Goal: Transaction & Acquisition: Register for event/course

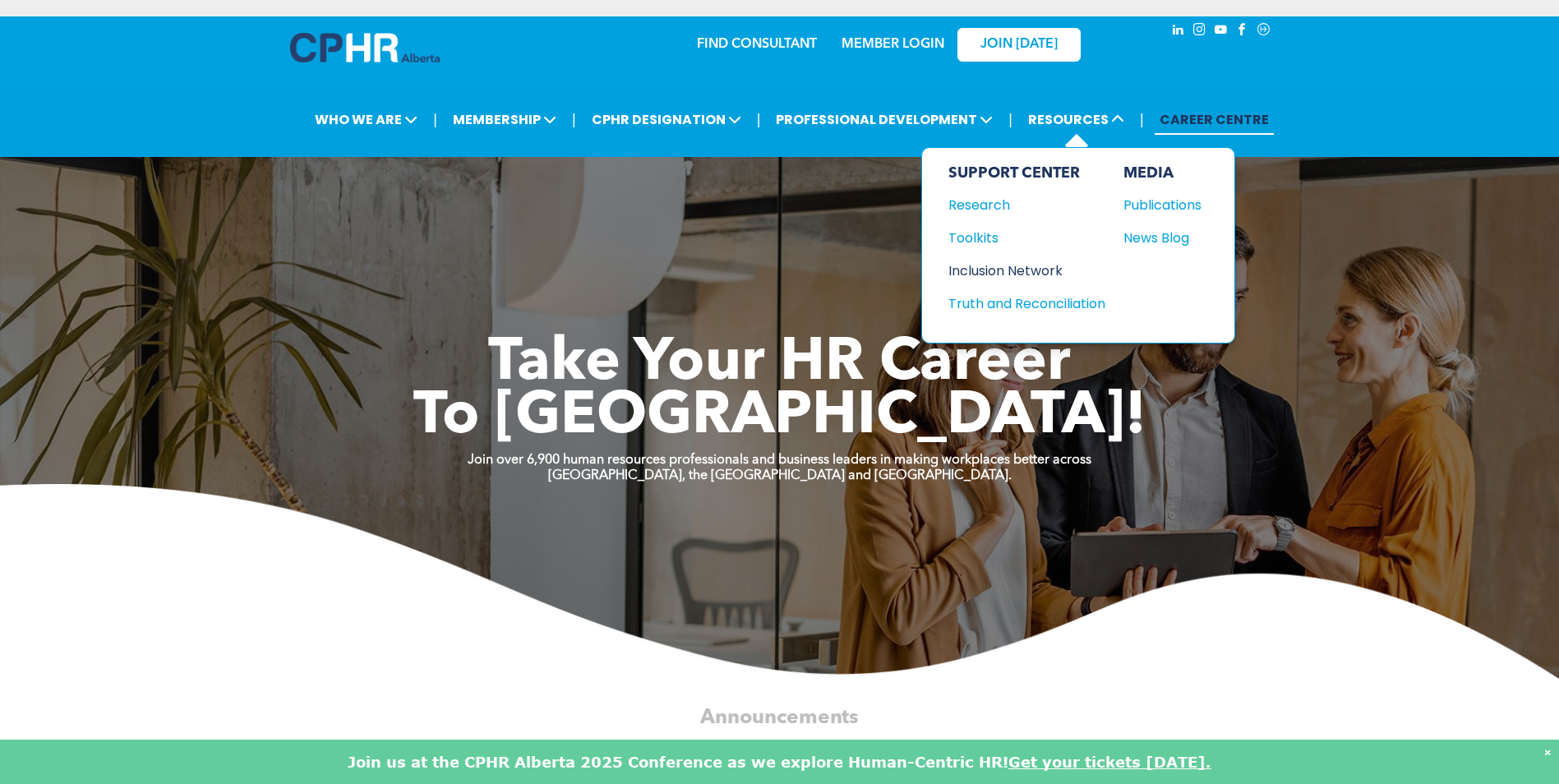
click at [1031, 266] on div "Inclusion Network" at bounding box center [1019, 271] width 141 height 20
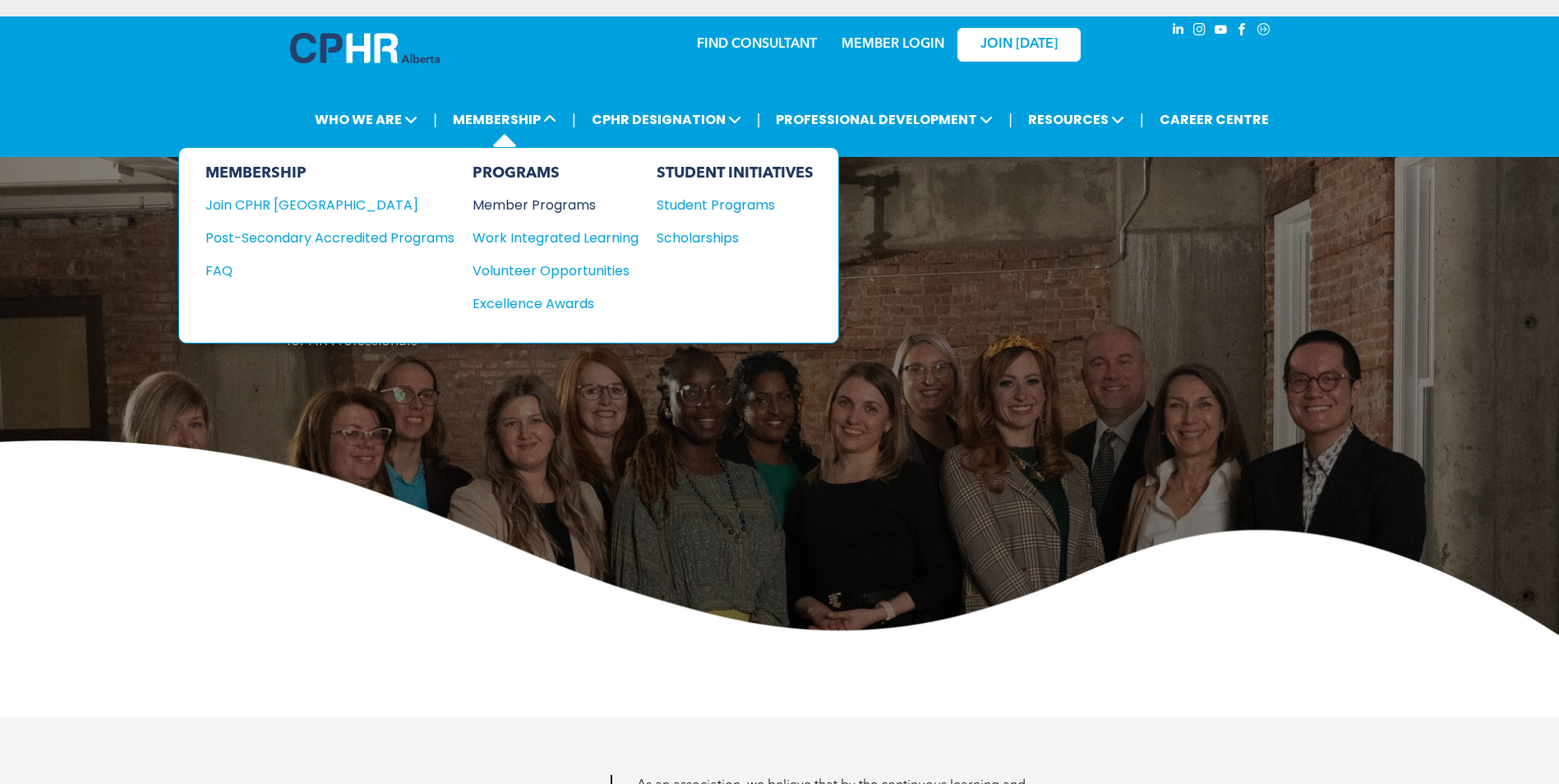
click at [545, 199] on div "Member Programs" at bounding box center [547, 205] width 150 height 20
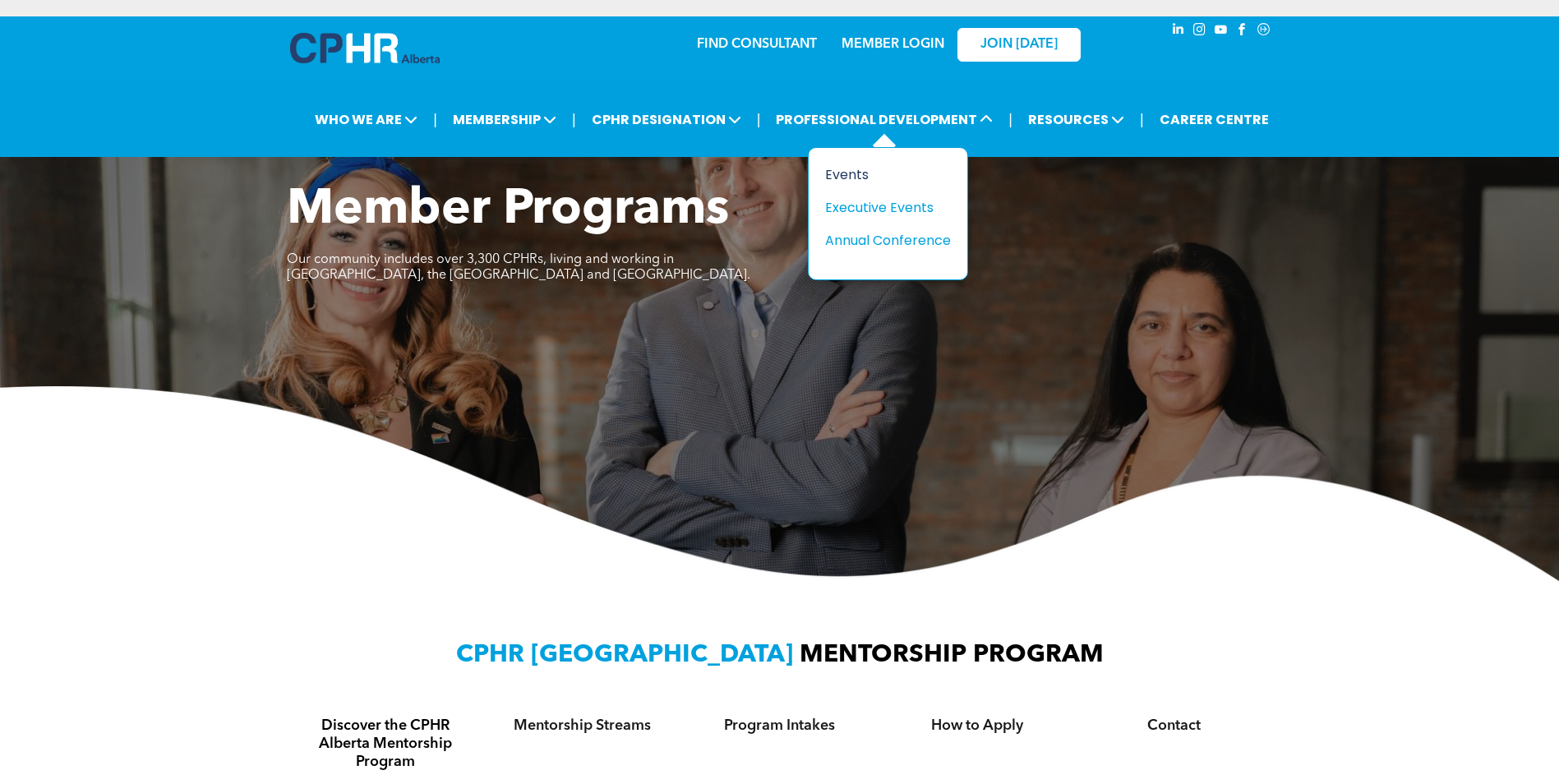
click at [841, 176] on div "Events" at bounding box center [881, 175] width 113 height 20
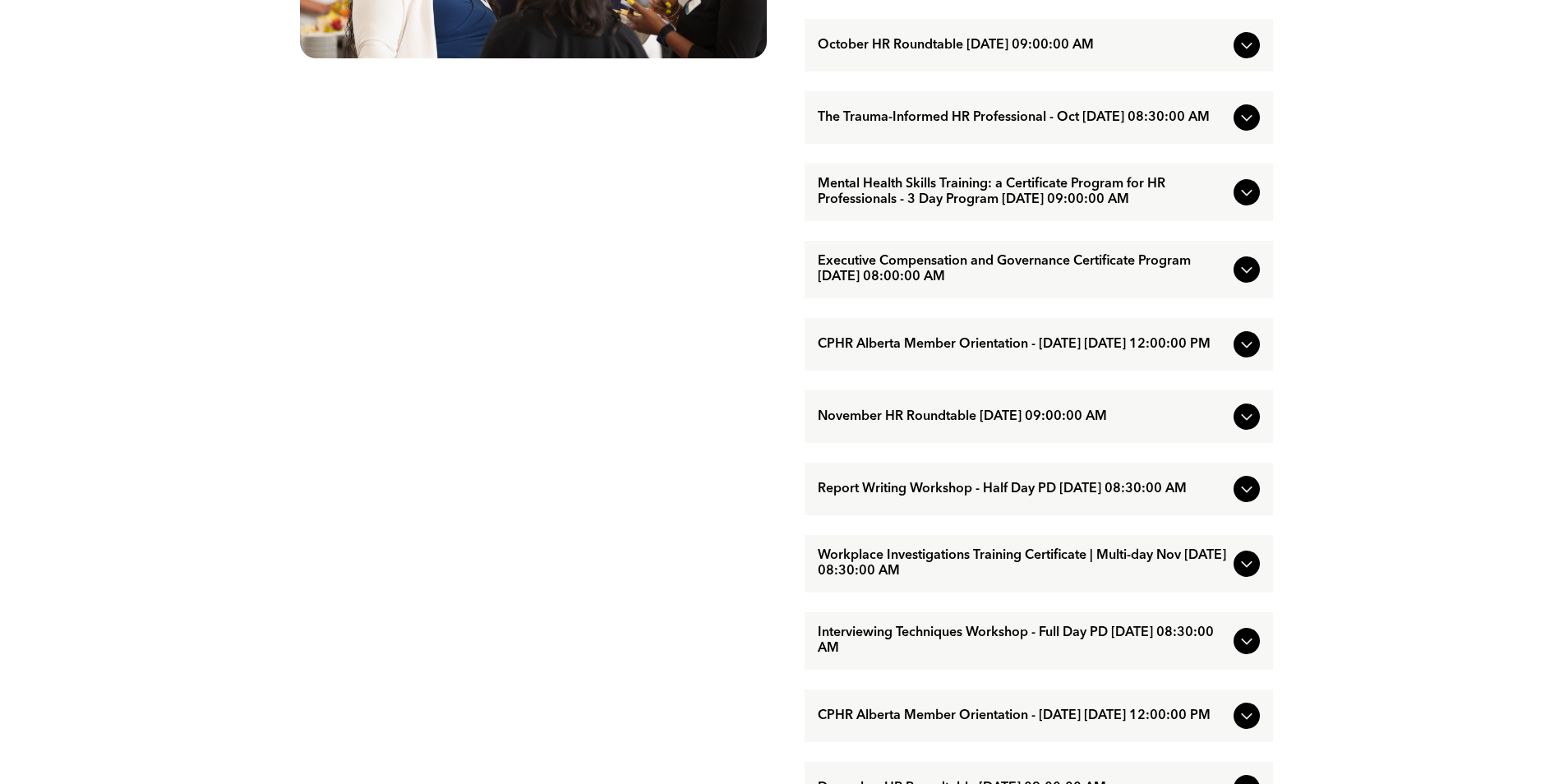
scroll to position [1150, 0]
click at [1148, 579] on span "Workplace Investigations Training Certificate | Multi-day Nov [DATE] 08:30:00 AM" at bounding box center [1022, 562] width 409 height 32
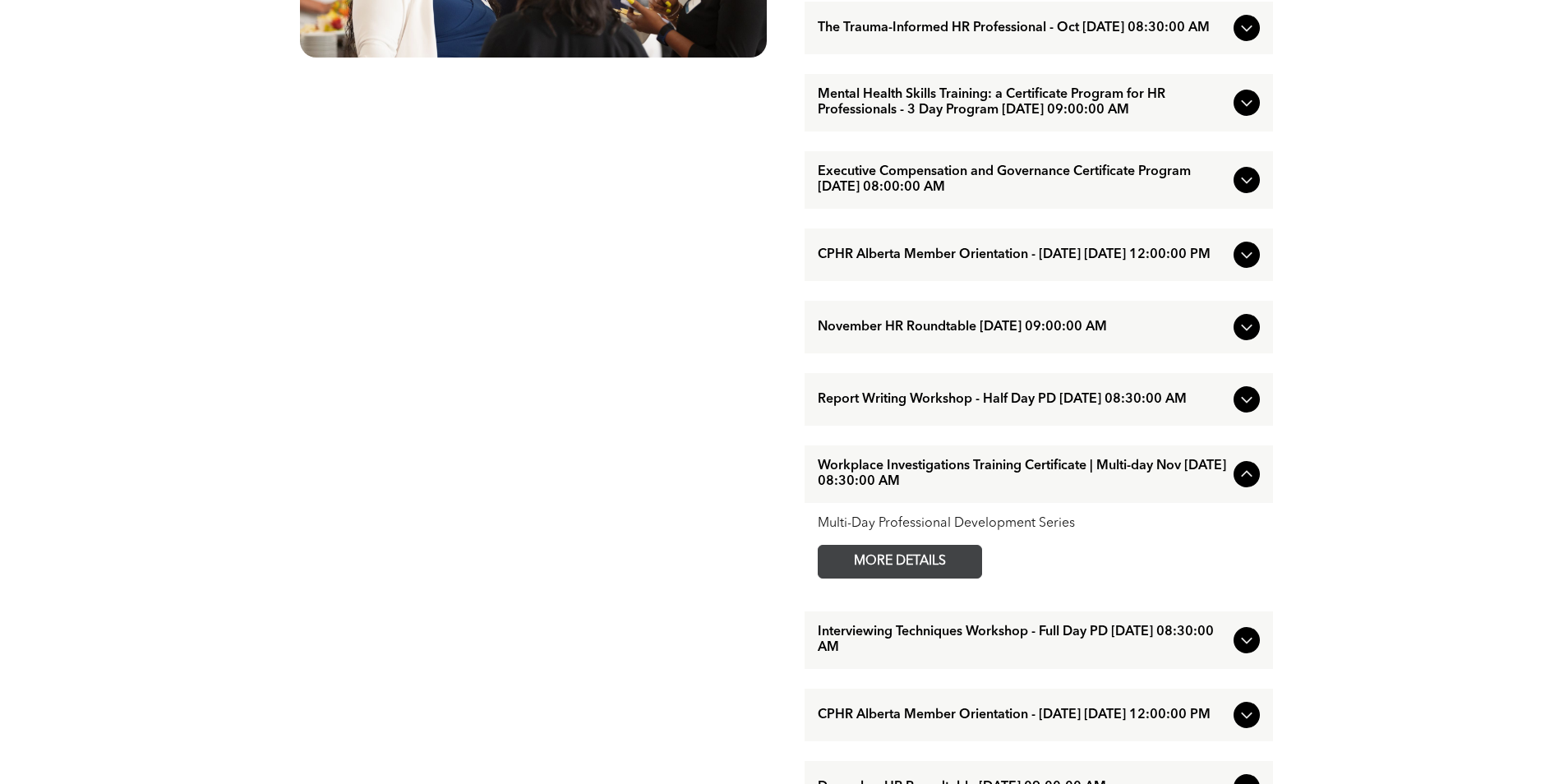
click at [928, 578] on span "MORE DETAILS" at bounding box center [900, 562] width 130 height 32
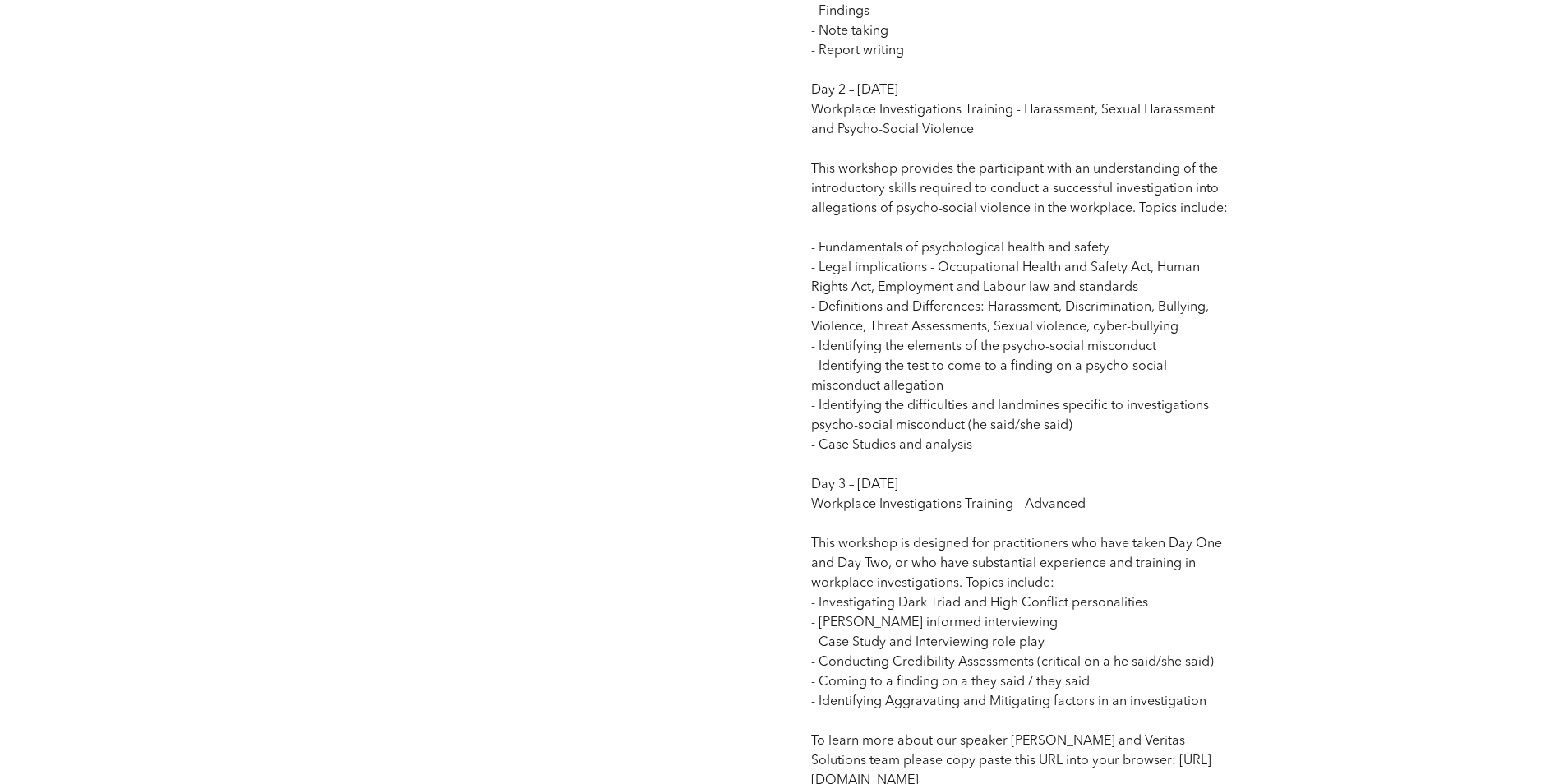
scroll to position [1726, 0]
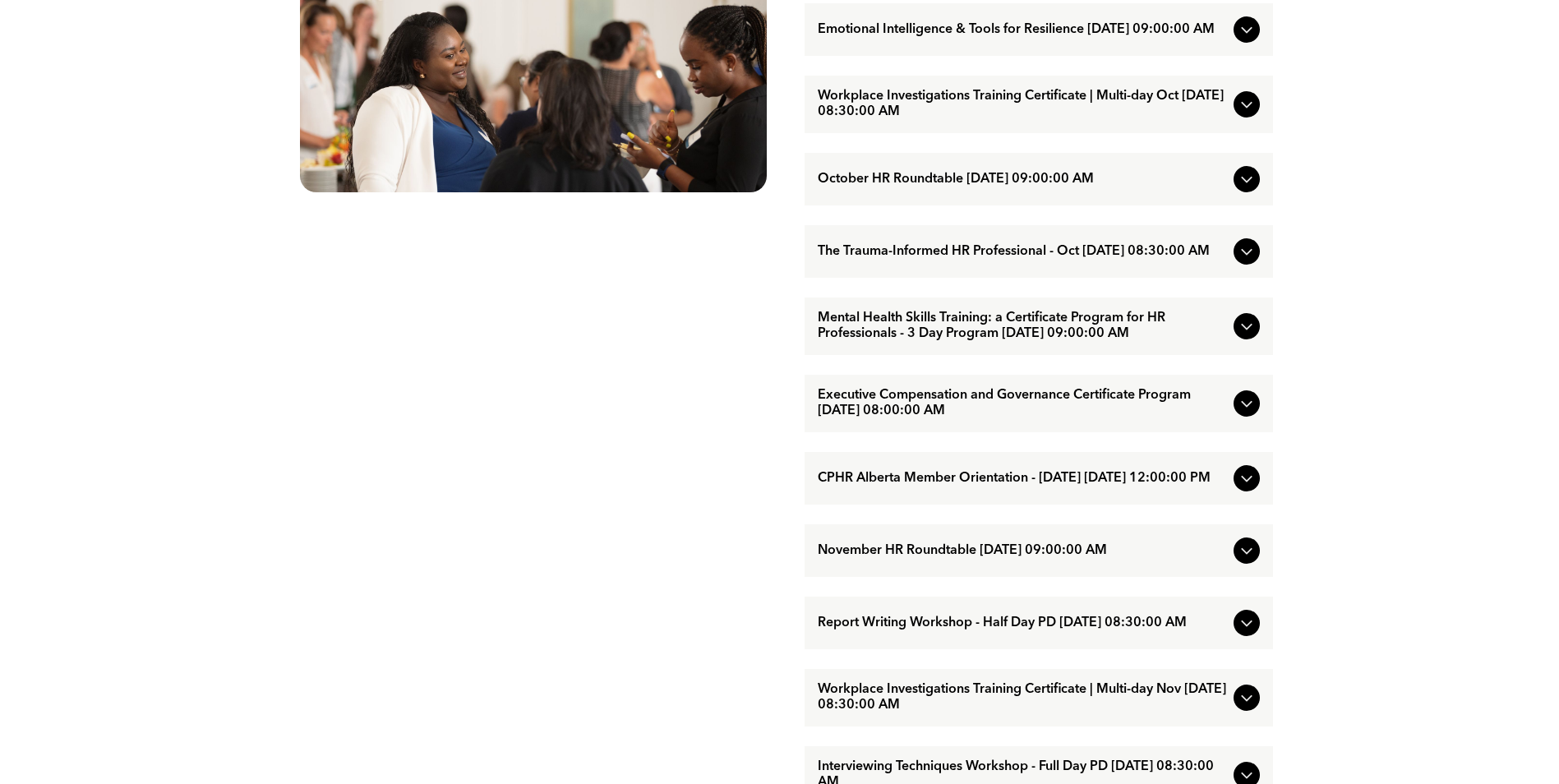
scroll to position [986, 0]
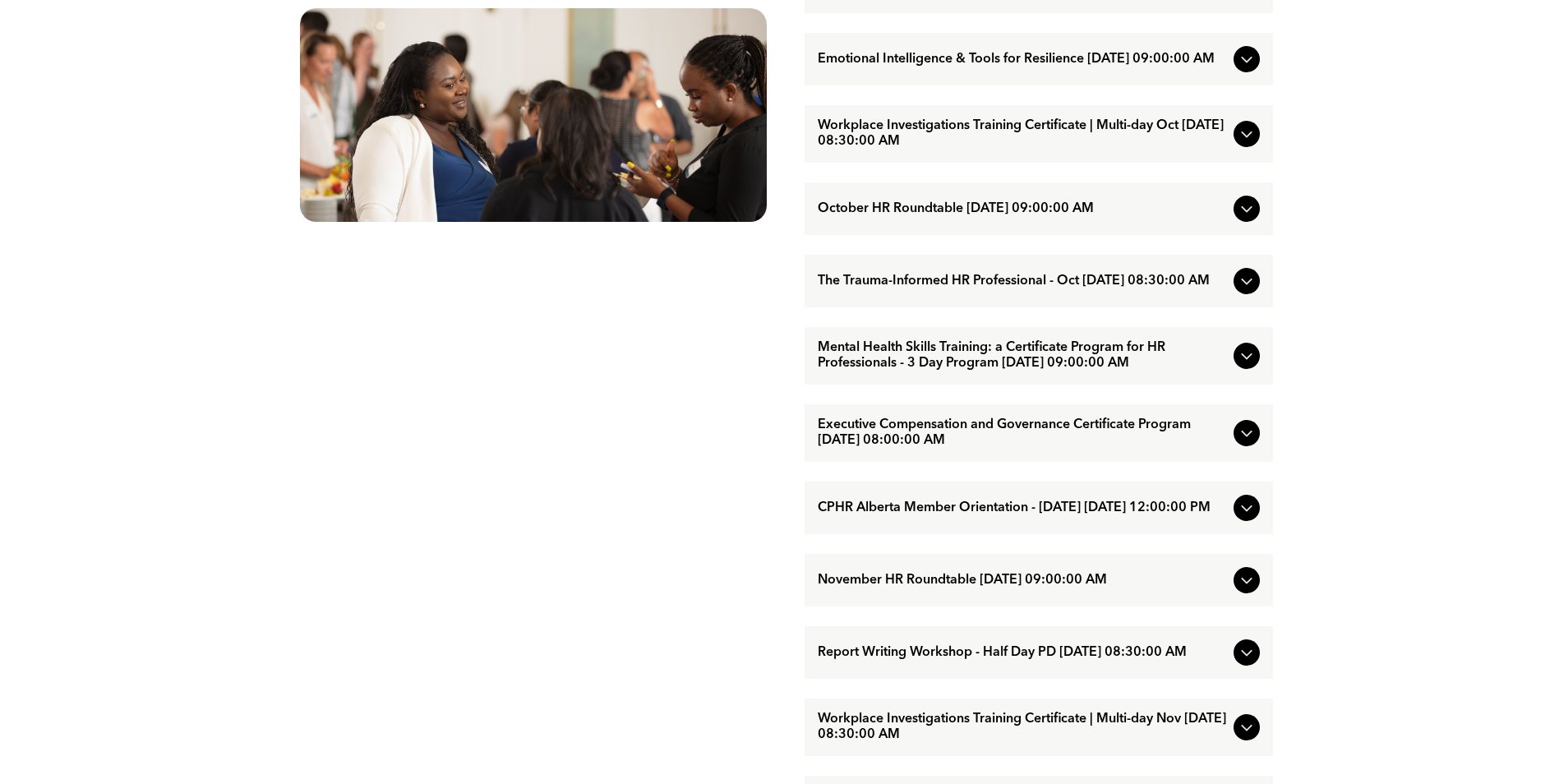
drag, startPoint x: 1001, startPoint y: 158, endPoint x: 1403, endPoint y: 112, distance: 404.6
click at [1451, 101] on div "EVENTS Professional Development & Networking Offerings CPHR Alberta offers a wi…" at bounding box center [779, 349] width 1559 height 1535
click at [1245, 144] on icon at bounding box center [1246, 134] width 20 height 20
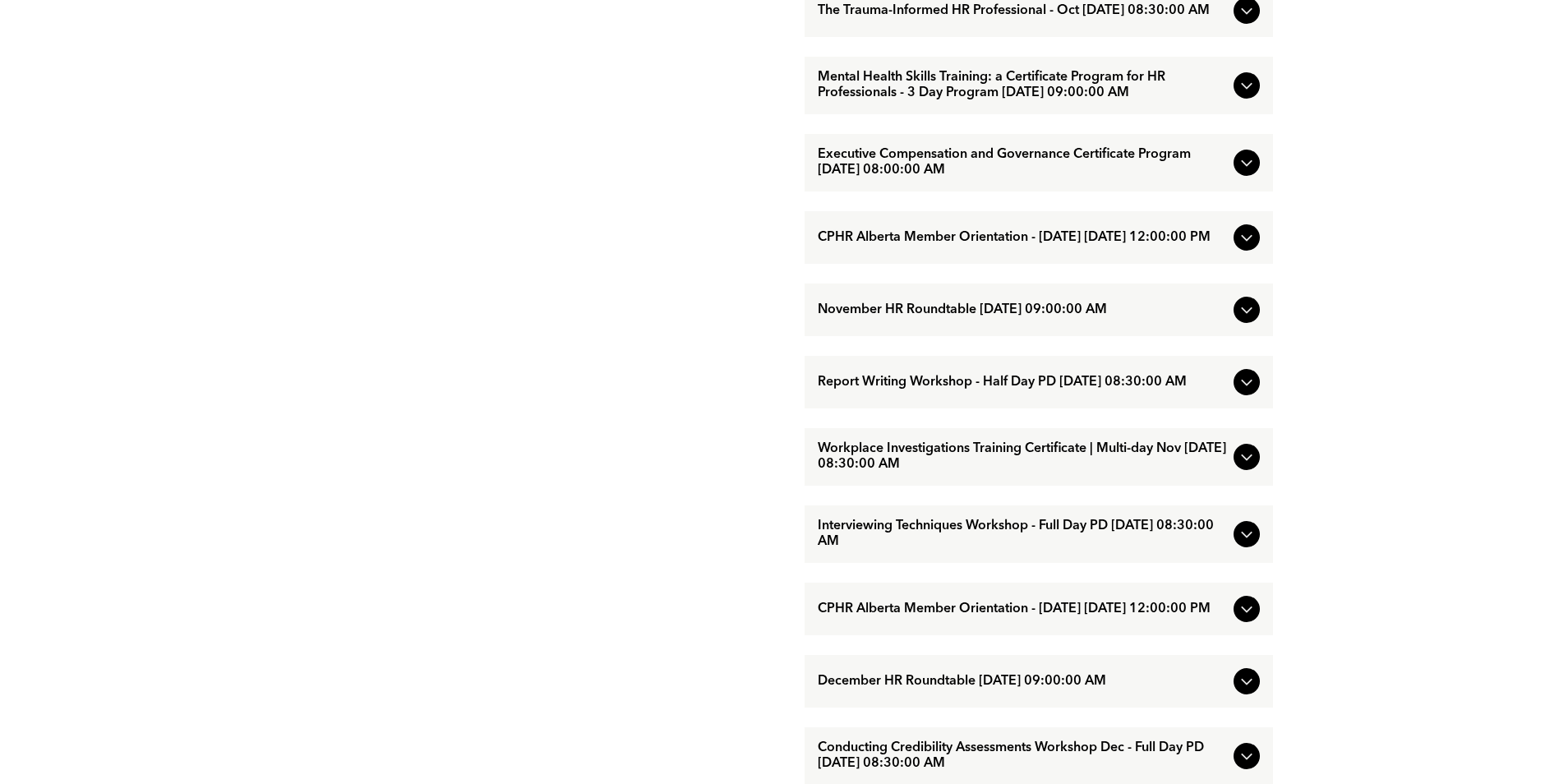
scroll to position [1150, 0]
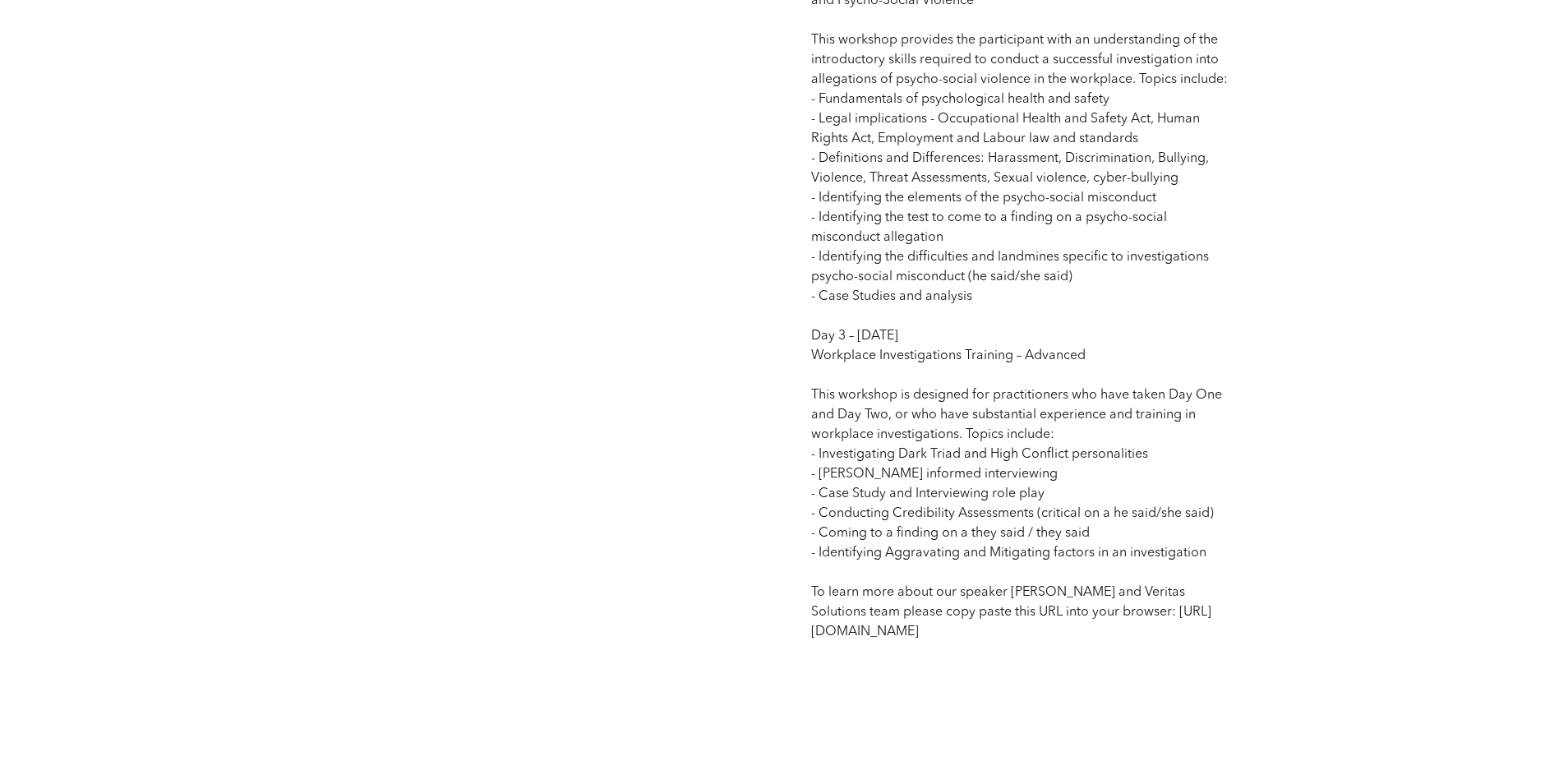
scroll to position [1726, 0]
